Goal: Information Seeking & Learning: Learn about a topic

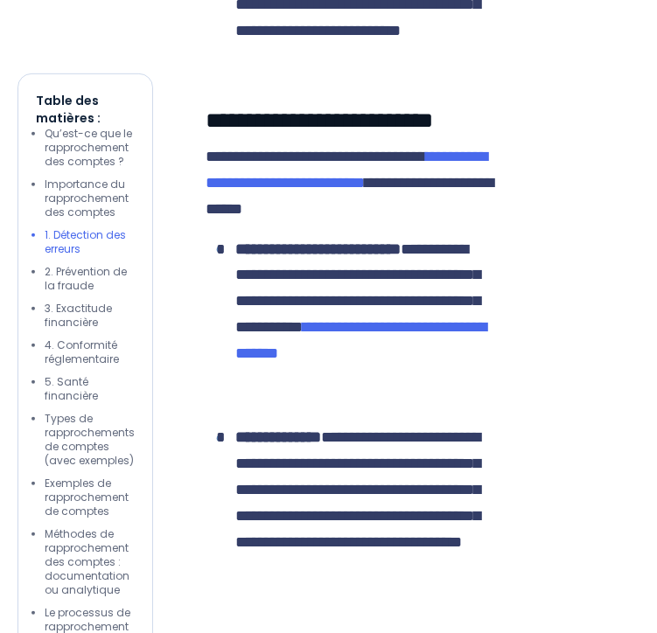
scroll to position [3700, 0]
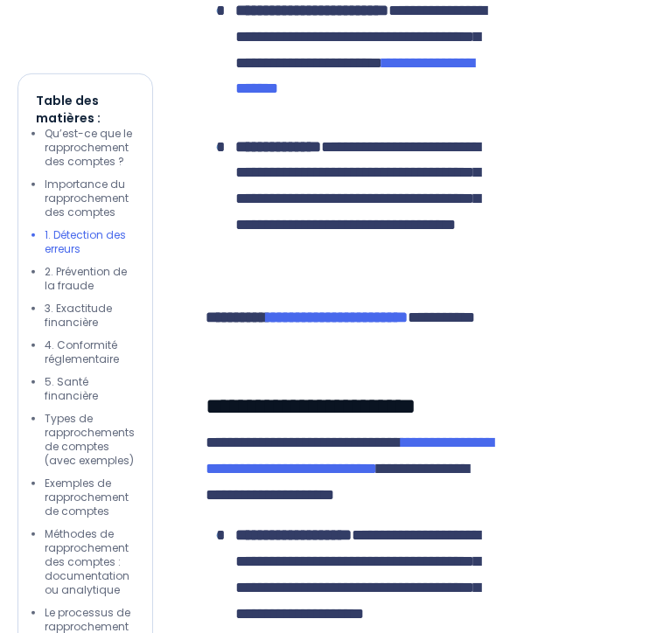
drag, startPoint x: 437, startPoint y: 433, endPoint x: 280, endPoint y: 275, distance: 223.2
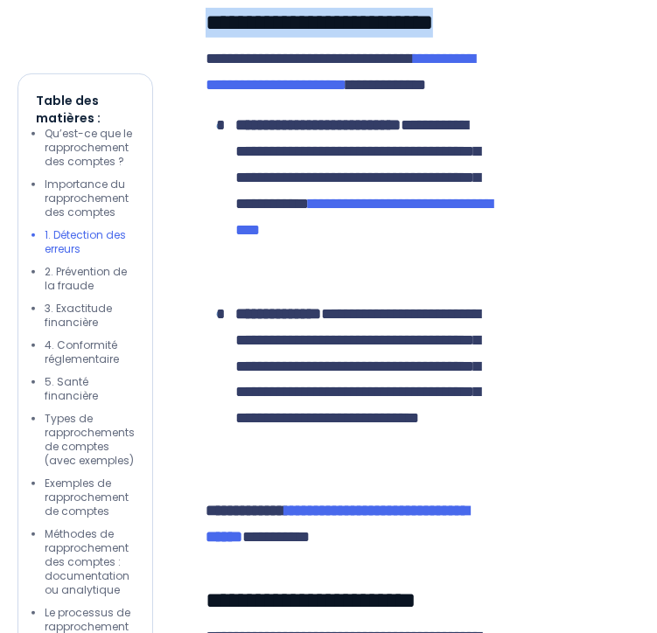
scroll to position [3654, 0]
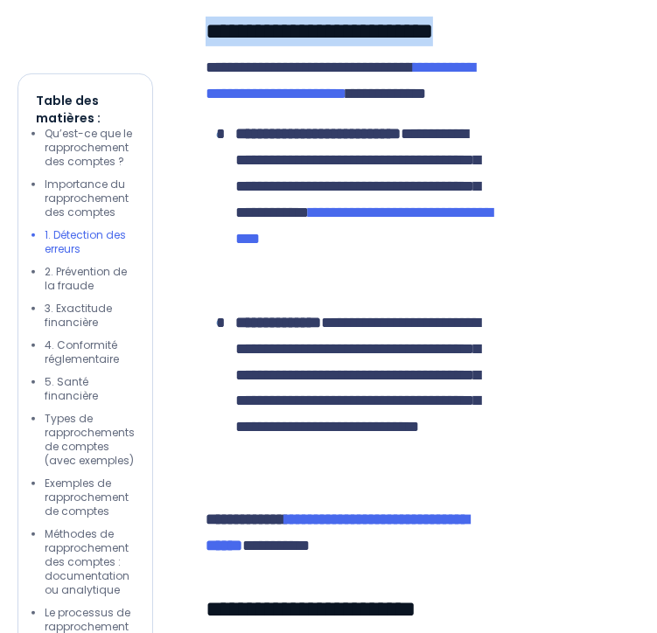
drag, startPoint x: 280, startPoint y: 275, endPoint x: 472, endPoint y: 226, distance: 198.3
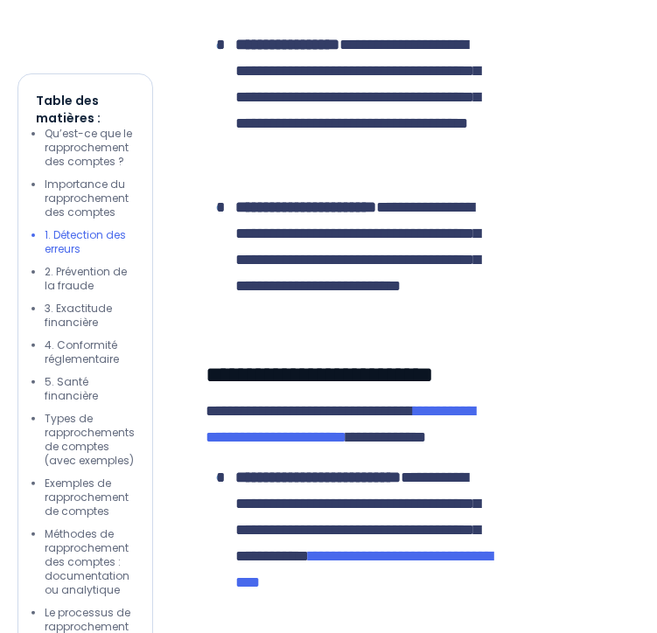
scroll to position [3368, 0]
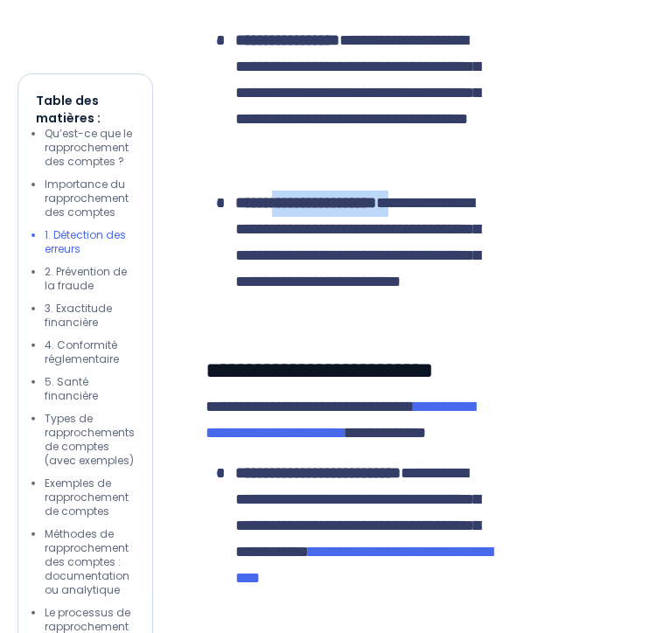
drag, startPoint x: 440, startPoint y: 606, endPoint x: 278, endPoint y: 487, distance: 200.7
click at [278, 321] on li "**********" at bounding box center [351, 256] width 275 height 130
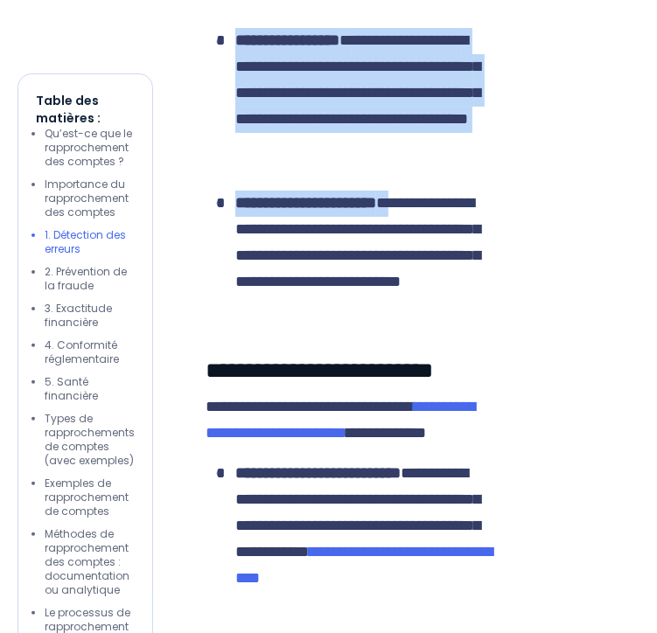
drag, startPoint x: 452, startPoint y: 605, endPoint x: 219, endPoint y: 240, distance: 432.9
click at [219, 240] on ul "**********" at bounding box center [347, 81] width 285 height 482
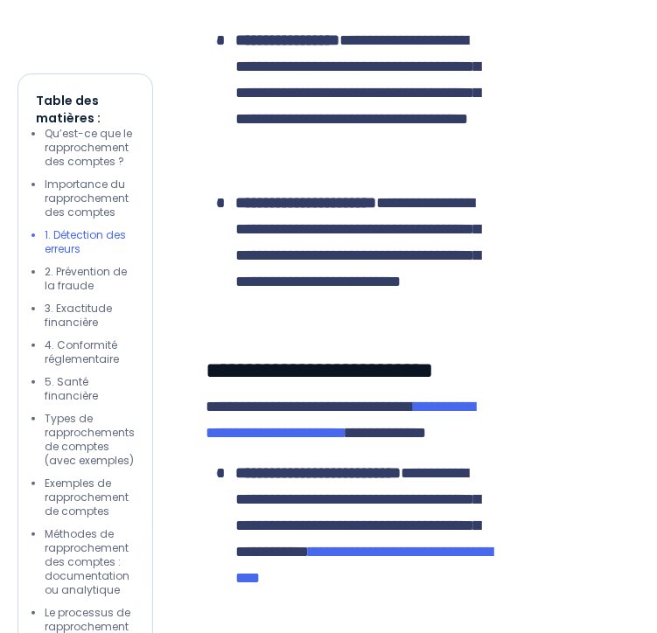
drag, startPoint x: 219, startPoint y: 240, endPoint x: 213, endPoint y: 117, distance: 123.4
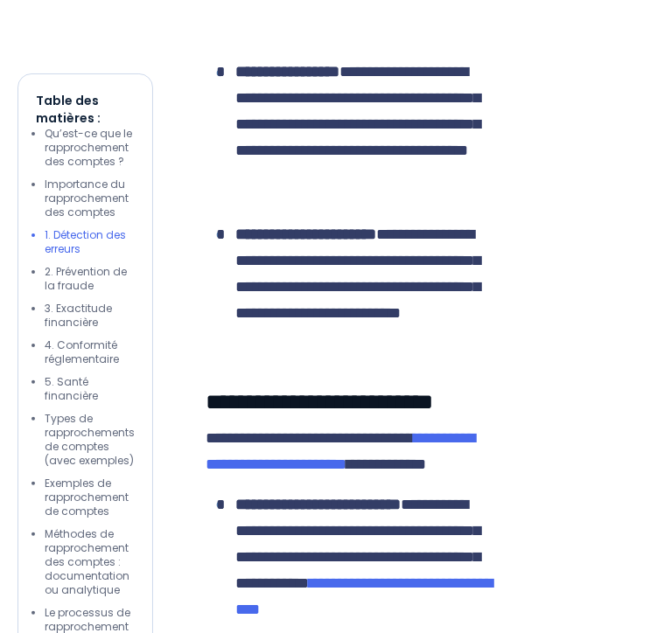
scroll to position [3323, 0]
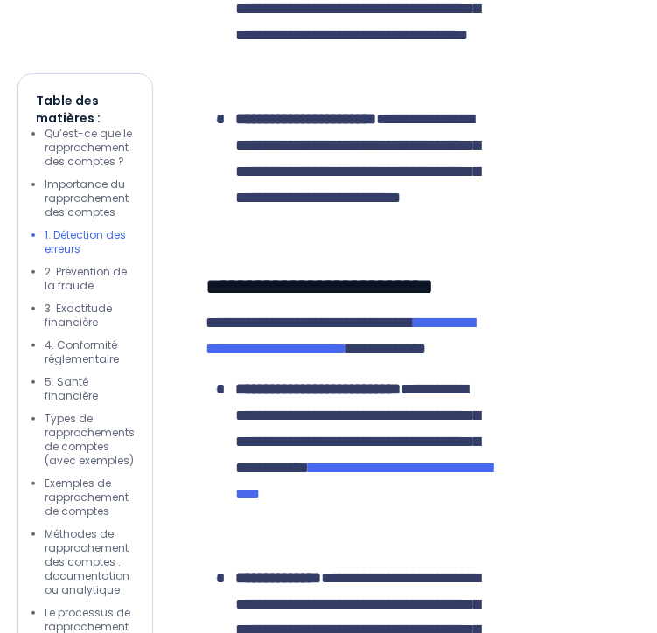
scroll to position [3476, 0]
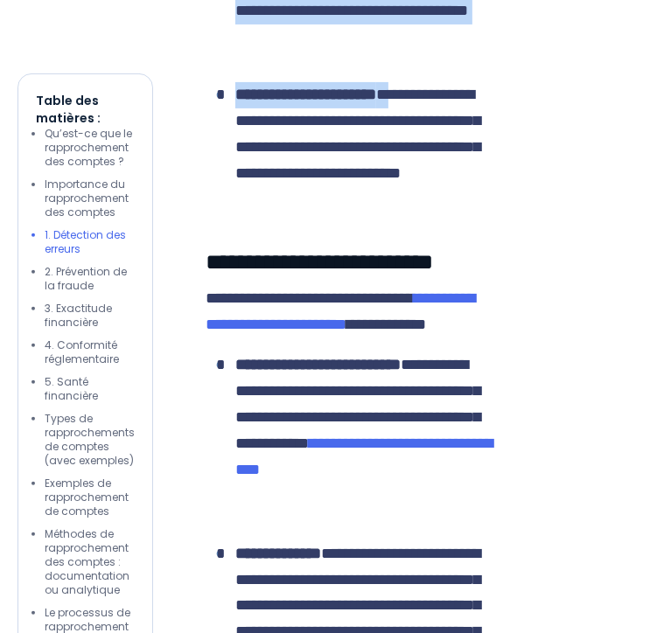
drag, startPoint x: 191, startPoint y: 61, endPoint x: 438, endPoint y: 490, distance: 495.0
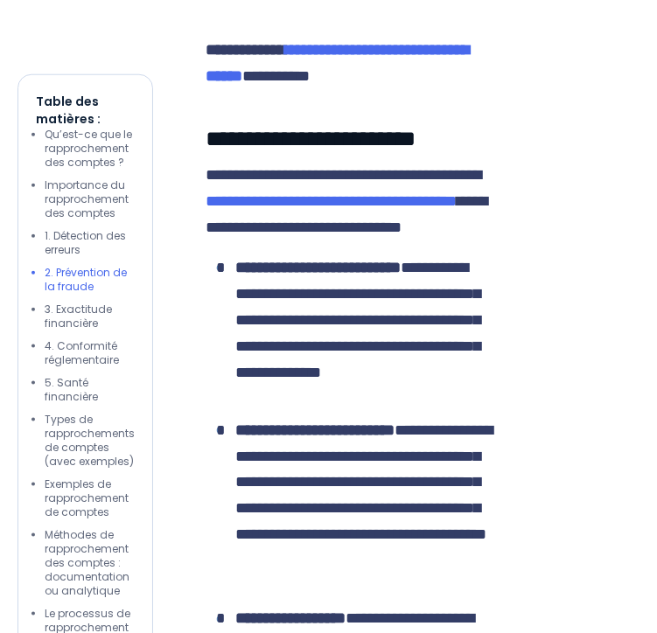
scroll to position [4177, 0]
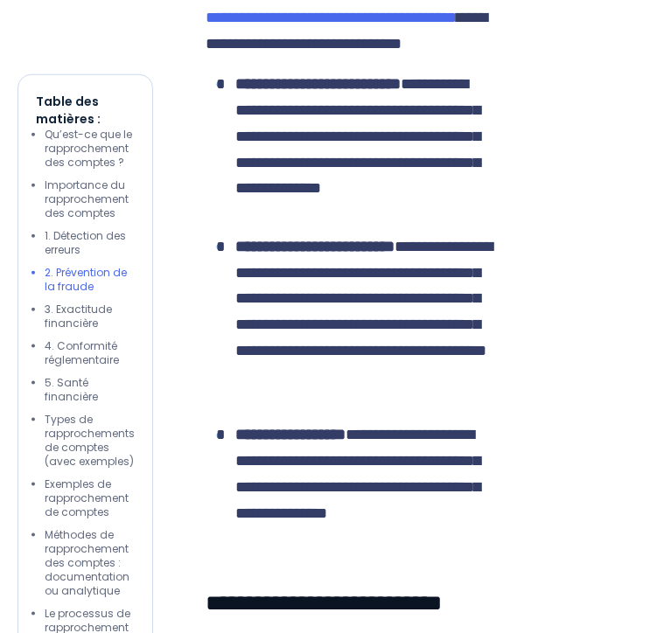
drag, startPoint x: 480, startPoint y: 359, endPoint x: 318, endPoint y: 245, distance: 198.2
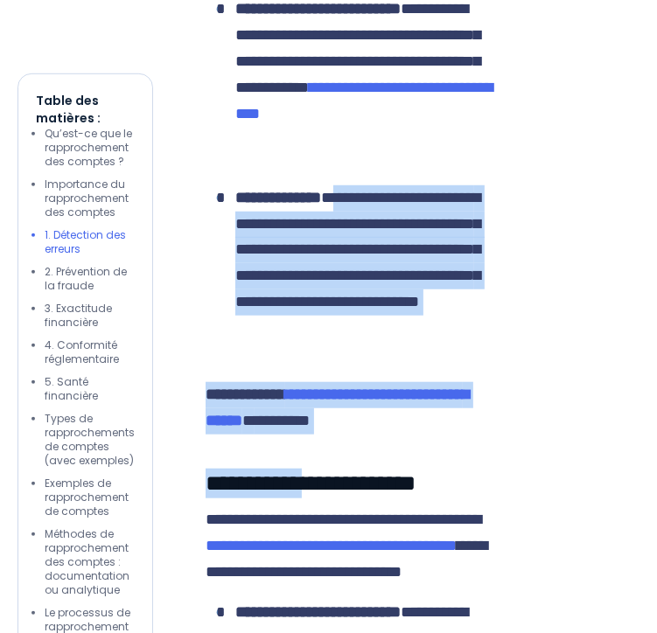
scroll to position [3854, 0]
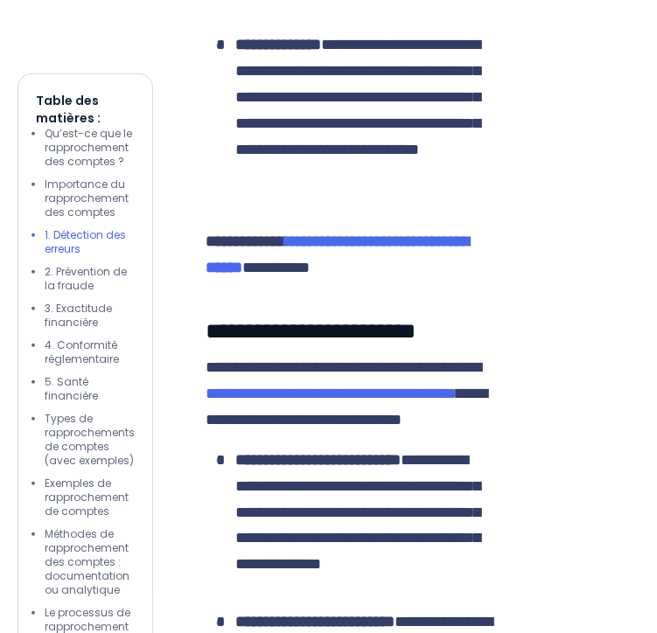
drag, startPoint x: 193, startPoint y: 240, endPoint x: 219, endPoint y: 246, distance: 25.9
drag, startPoint x: 219, startPoint y: 246, endPoint x: 193, endPoint y: 115, distance: 132.7
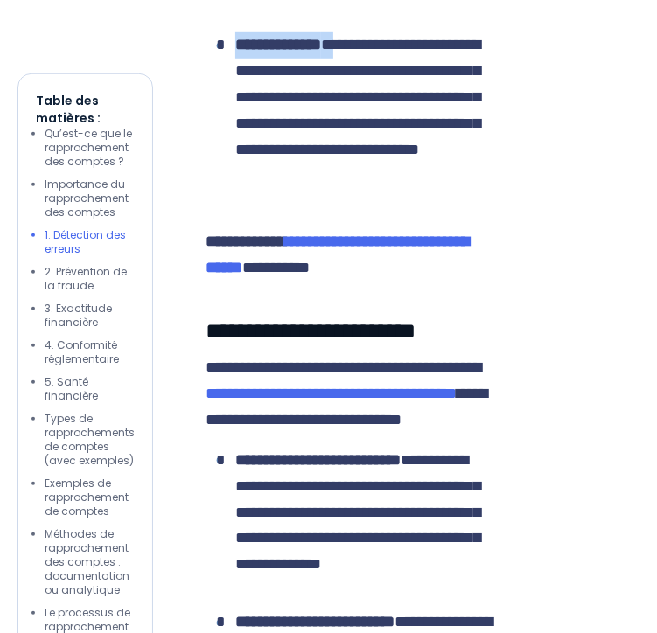
drag, startPoint x: 203, startPoint y: 108, endPoint x: 472, endPoint y: 564, distance: 529.1
copy div "**********"
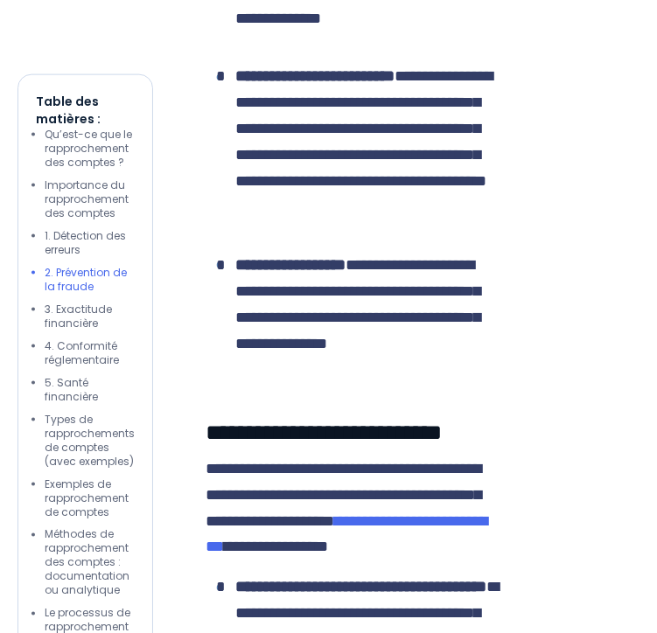
scroll to position [4400, 0]
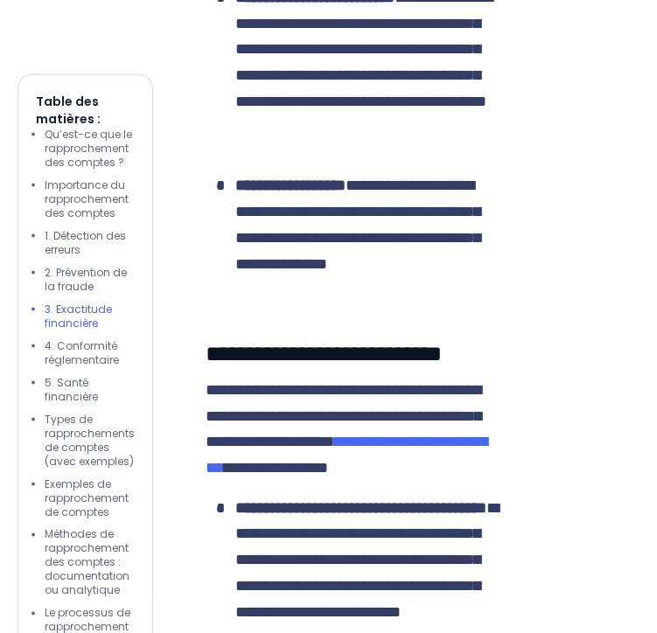
drag, startPoint x: 207, startPoint y: 171, endPoint x: 207, endPoint y: 289, distance: 118.0
click at [207, 289] on ul "**********" at bounding box center [347, 64] width 285 height 482
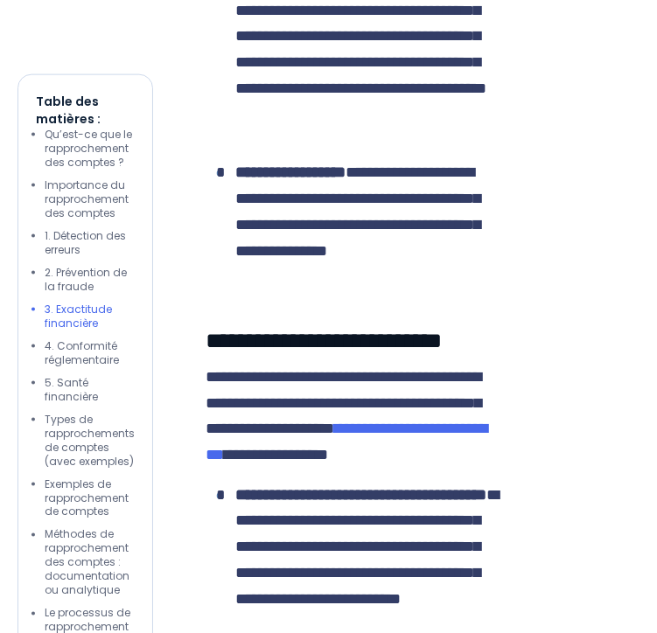
scroll to position [4485, 0]
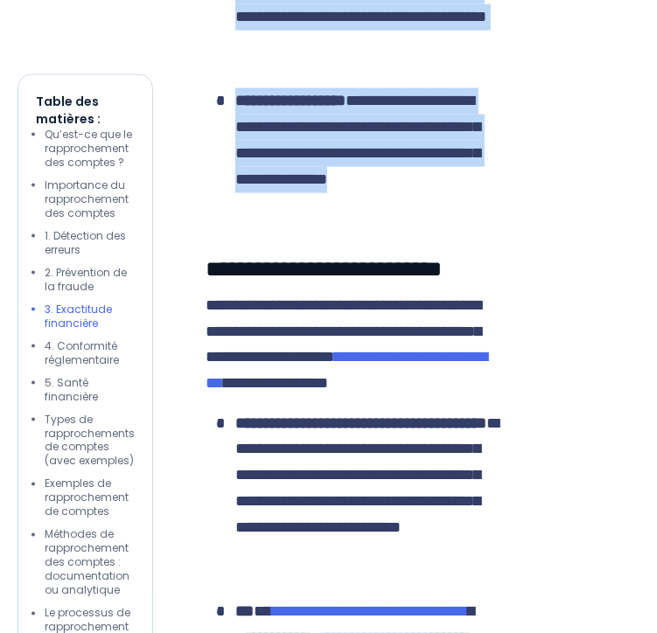
drag, startPoint x: 200, startPoint y: 115, endPoint x: 476, endPoint y: 525, distance: 493.9
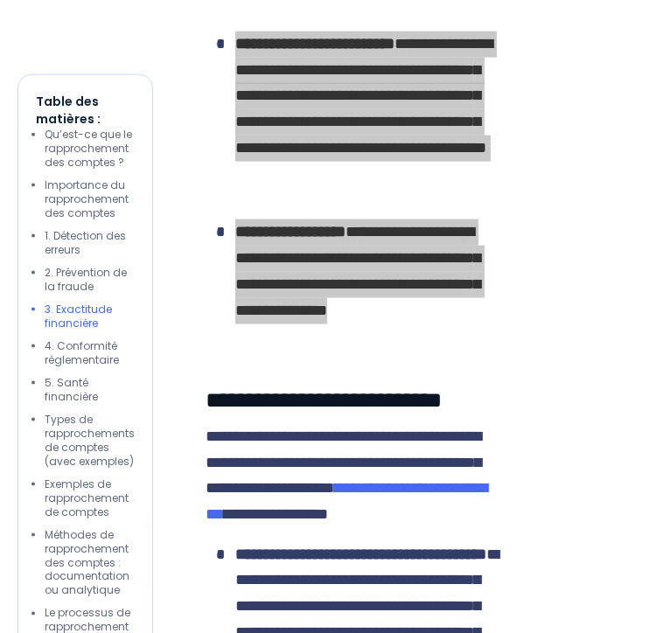
scroll to position [4341, 0]
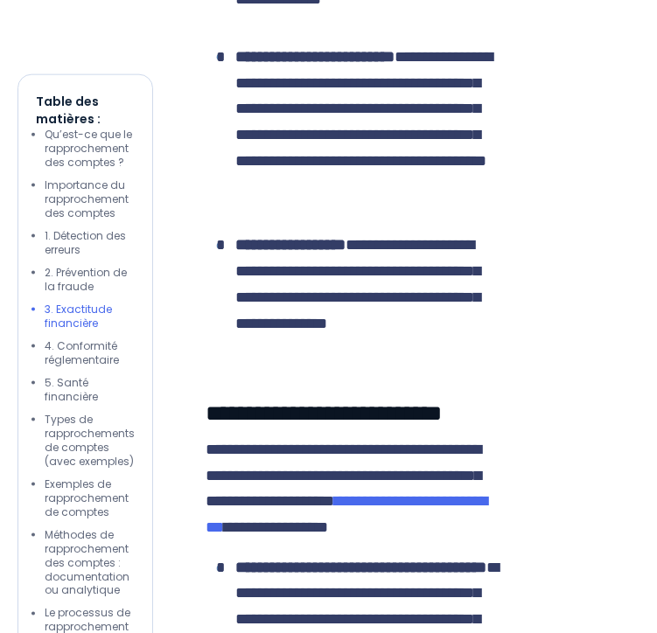
drag, startPoint x: 400, startPoint y: 184, endPoint x: 219, endPoint y: 113, distance: 194.3
drag, startPoint x: 219, startPoint y: 113, endPoint x: 189, endPoint y: 99, distance: 33.6
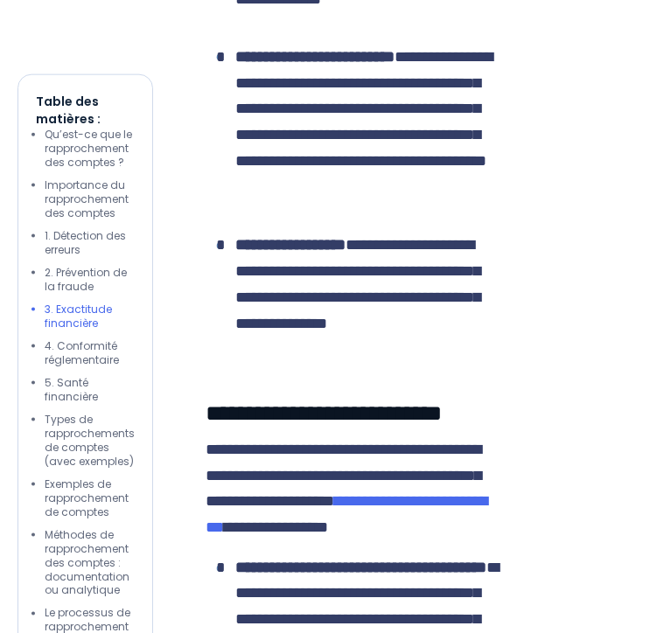
drag, startPoint x: 192, startPoint y: 94, endPoint x: 370, endPoint y: 180, distance: 197.5
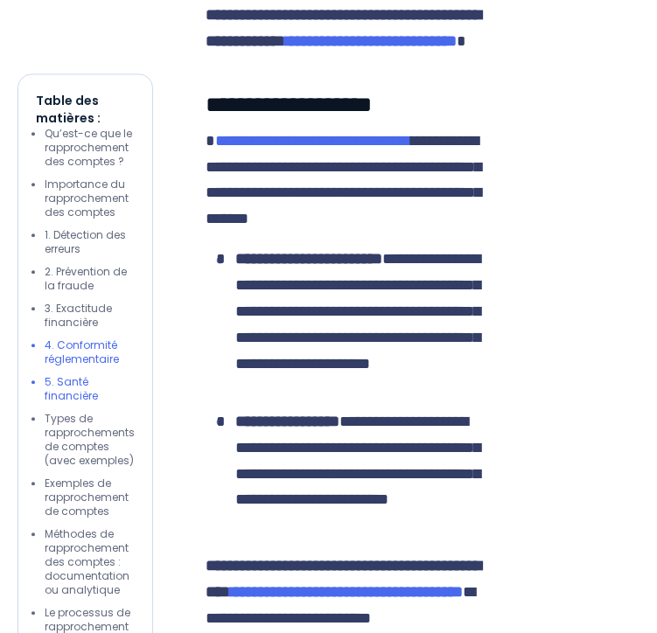
scroll to position [5253, 0]
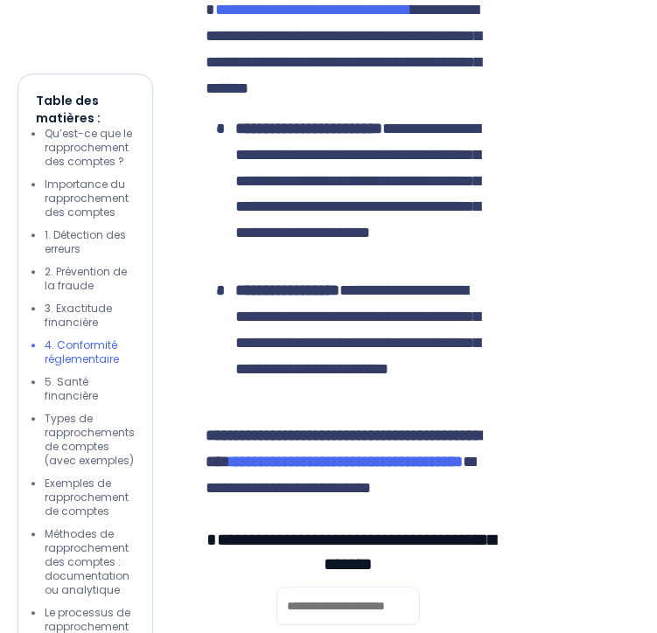
drag, startPoint x: 310, startPoint y: 356, endPoint x: 280, endPoint y: 328, distance: 41.5
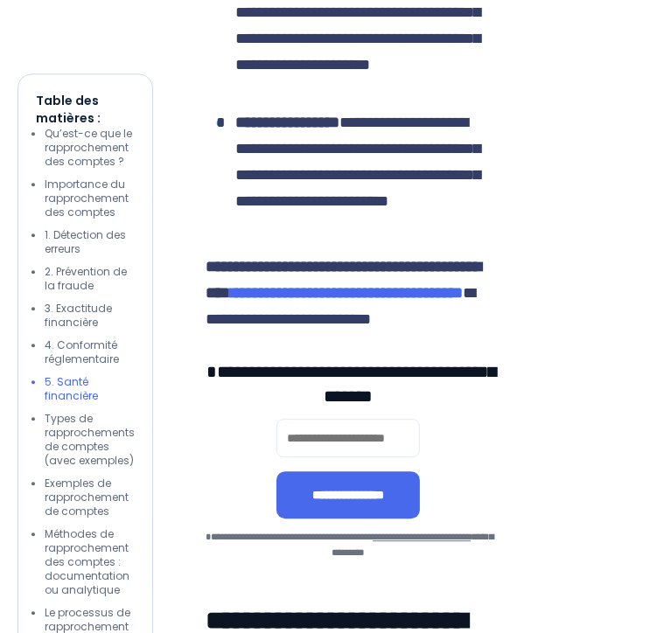
scroll to position [5663, 0]
